Goal: Task Accomplishment & Management: Manage account settings

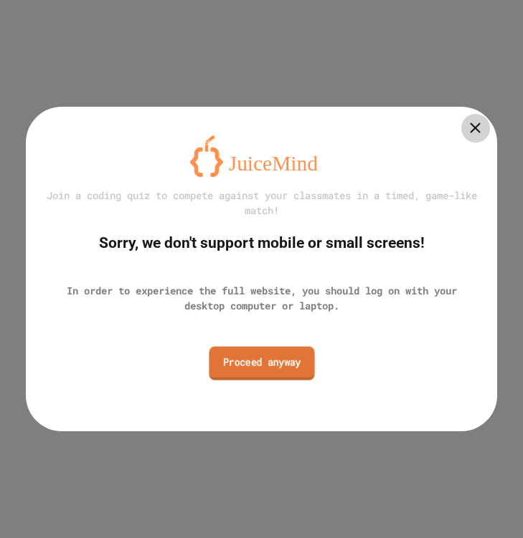
click at [258, 367] on link "Proceed anyway" at bounding box center [261, 364] width 105 height 34
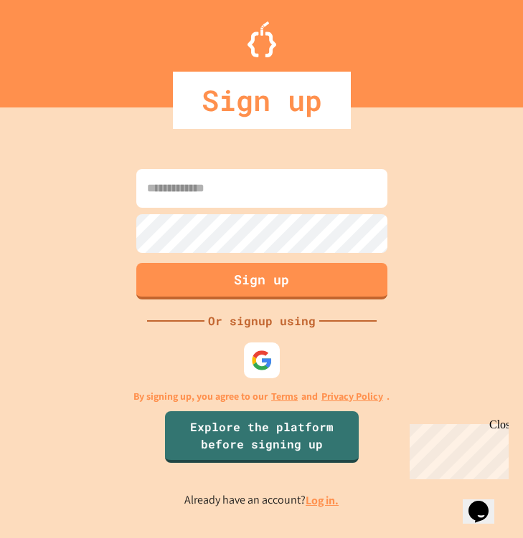
click at [325, 502] on link "Log in." at bounding box center [321, 500] width 33 height 15
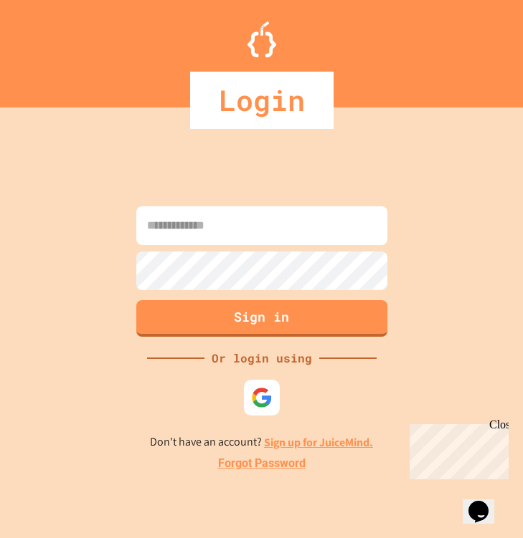
click at [213, 235] on input at bounding box center [261, 225] width 251 height 39
click at [221, 230] on input "**********" at bounding box center [261, 225] width 251 height 39
type input "**********"
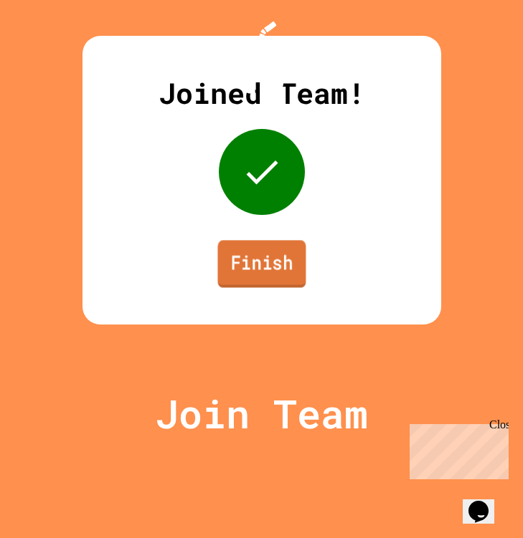
click at [245, 288] on link "Finish" at bounding box center [261, 263] width 88 height 47
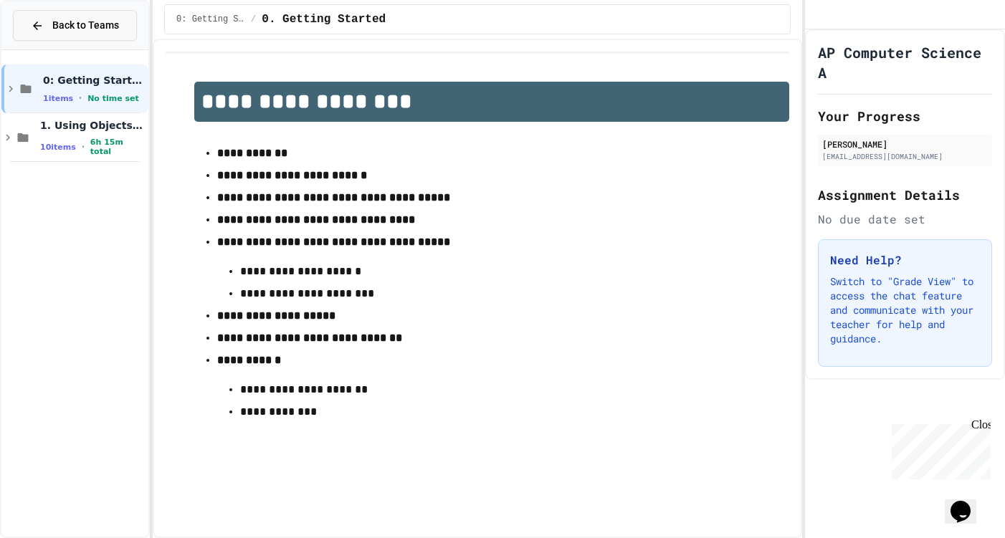
click at [77, 27] on span "Back to Teams" at bounding box center [85, 25] width 67 height 15
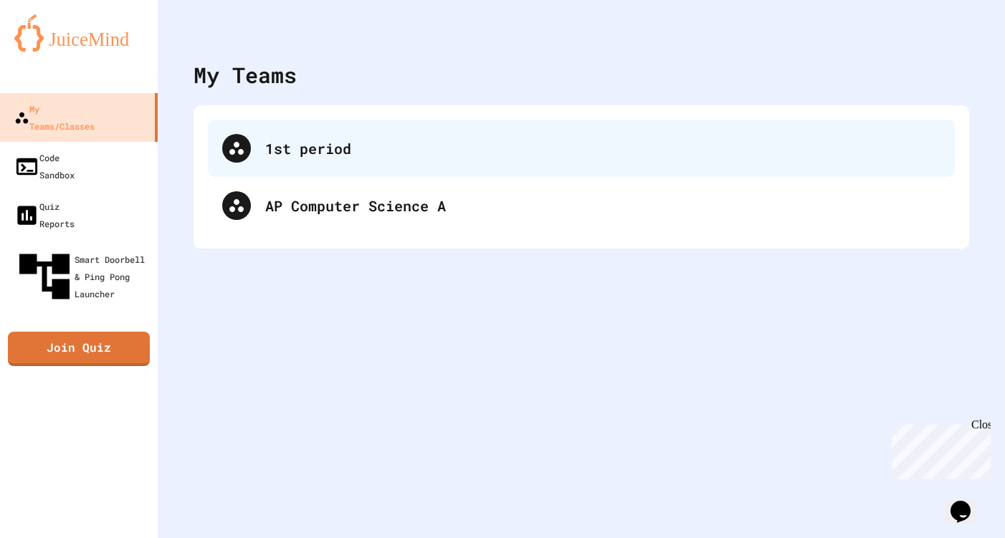
click at [237, 164] on div "1st period" at bounding box center [581, 148] width 747 height 57
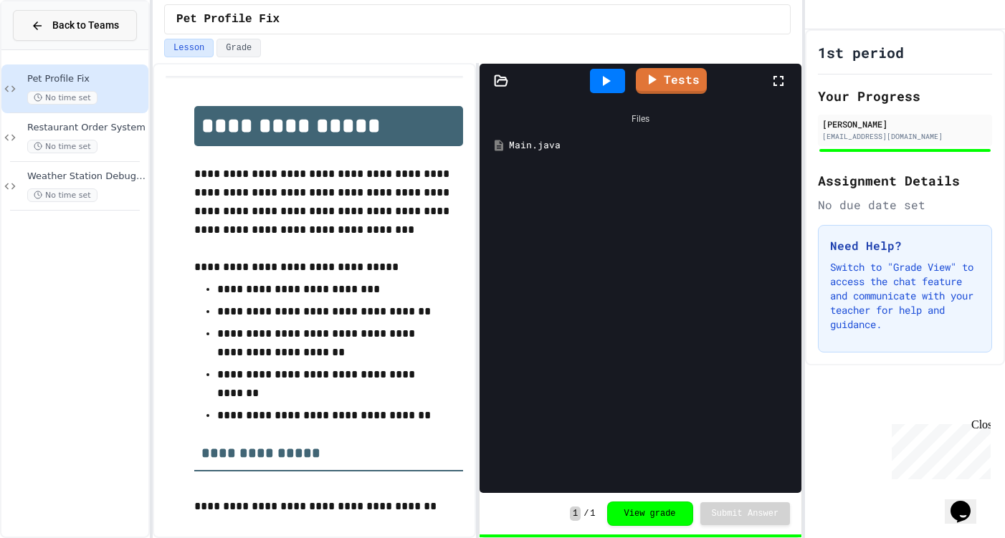
click at [69, 27] on span "Back to Teams" at bounding box center [85, 25] width 67 height 15
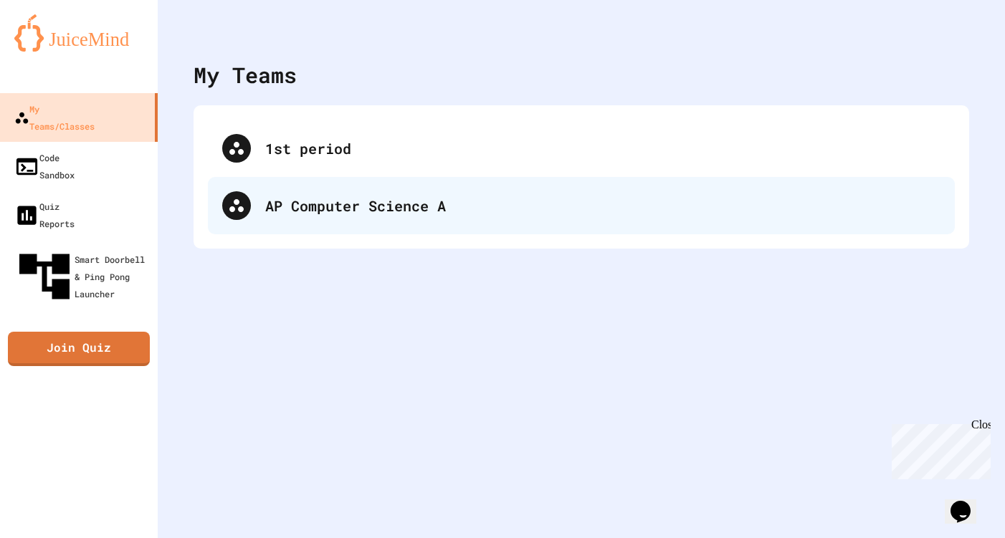
click at [352, 194] on div "AP Computer Science A" at bounding box center [581, 205] width 747 height 57
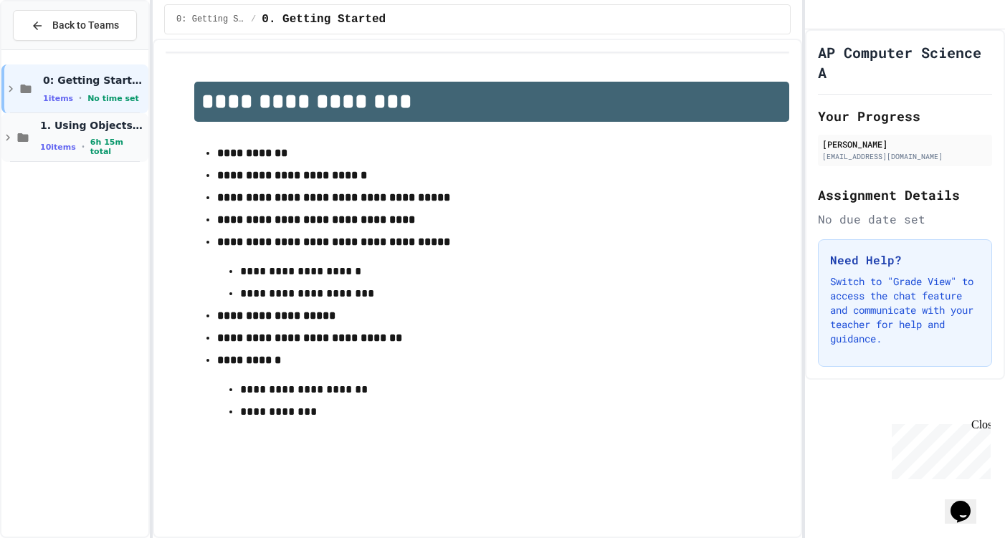
click at [125, 148] on span "6h 15m total" at bounding box center [117, 147] width 55 height 19
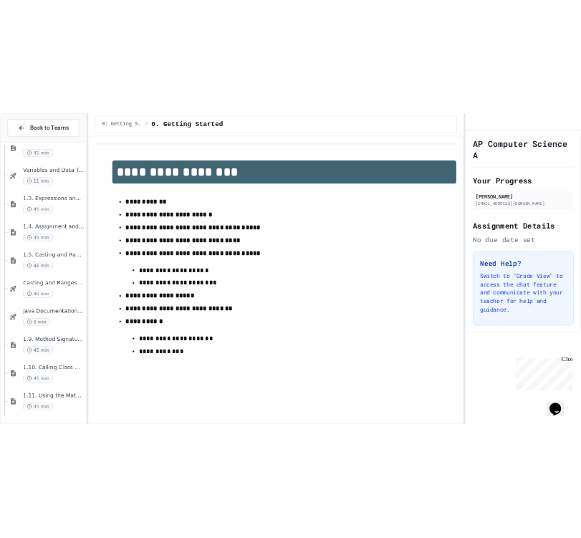
scroll to position [127, 0]
